Goal: Task Accomplishment & Management: Use online tool/utility

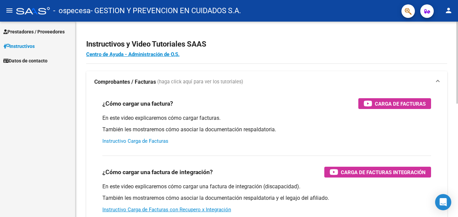
click at [159, 144] on link "Instructivo Carga de Facturas" at bounding box center [135, 141] width 66 height 6
click at [162, 144] on link "Instructivo Carga de Facturas" at bounding box center [135, 141] width 66 height 6
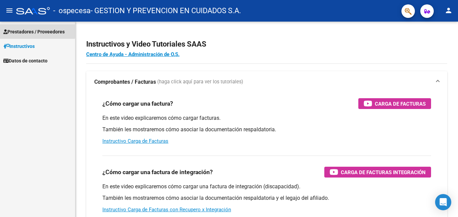
click at [29, 30] on span "Prestadores / Proveedores" at bounding box center [33, 31] width 61 height 7
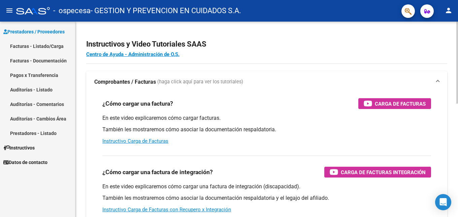
click at [11, 10] on mat-icon "menu" at bounding box center [9, 10] width 8 height 8
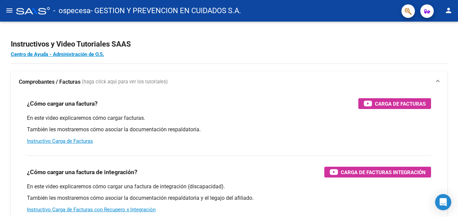
click at [9, 9] on mat-icon "menu" at bounding box center [9, 10] width 8 height 8
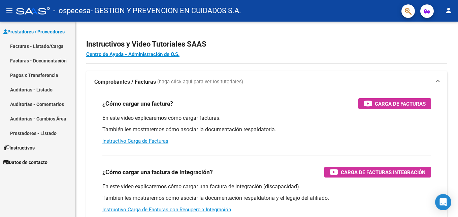
click at [447, 13] on mat-icon "person" at bounding box center [449, 10] width 8 height 8
click at [439, 25] on button "person Mi Perfil" at bounding box center [434, 28] width 41 height 16
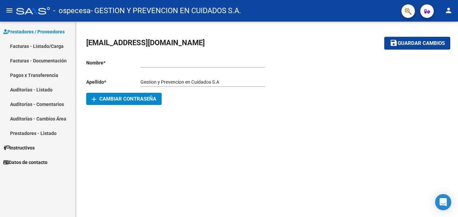
click at [6, 7] on mat-icon "menu" at bounding box center [9, 10] width 8 height 8
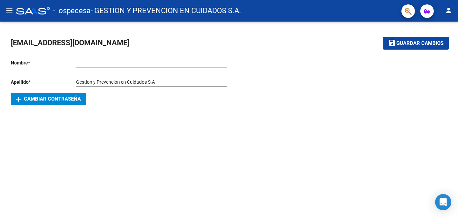
click at [10, 8] on mat-icon "menu" at bounding box center [9, 10] width 8 height 8
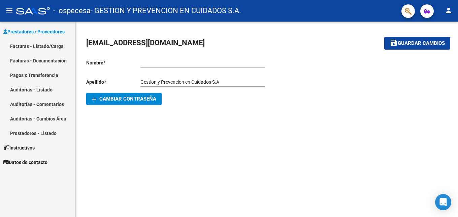
click at [24, 31] on span "Prestadores / Proveedores" at bounding box center [33, 31] width 61 height 7
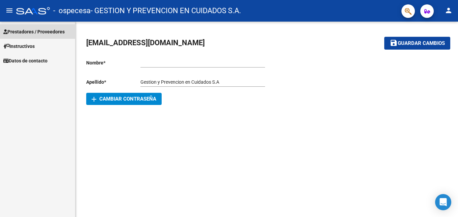
click at [24, 31] on span "Prestadores / Proveedores" at bounding box center [33, 31] width 61 height 7
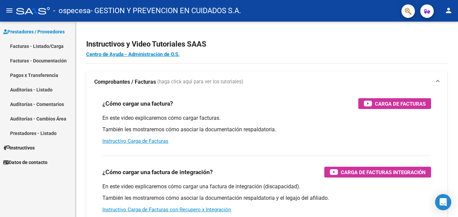
click at [48, 46] on link "Facturas - Listado/Carga" at bounding box center [37, 46] width 75 height 14
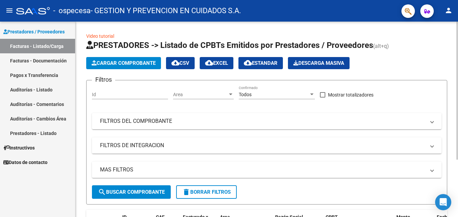
click at [121, 64] on span "Cargar Comprobante" at bounding box center [124, 63] width 64 height 6
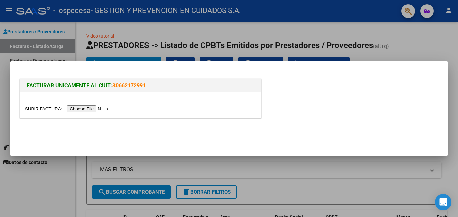
click at [424, 45] on div at bounding box center [229, 108] width 458 height 217
